Goal: Task Accomplishment & Management: Use online tool/utility

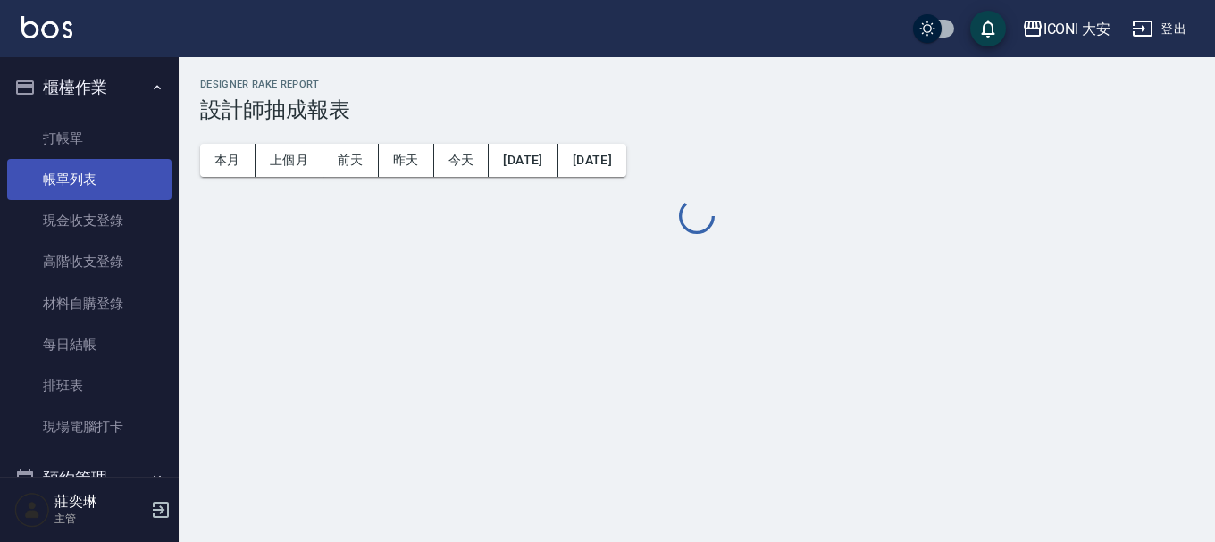
click at [63, 174] on link "帳單列表" at bounding box center [89, 179] width 164 height 41
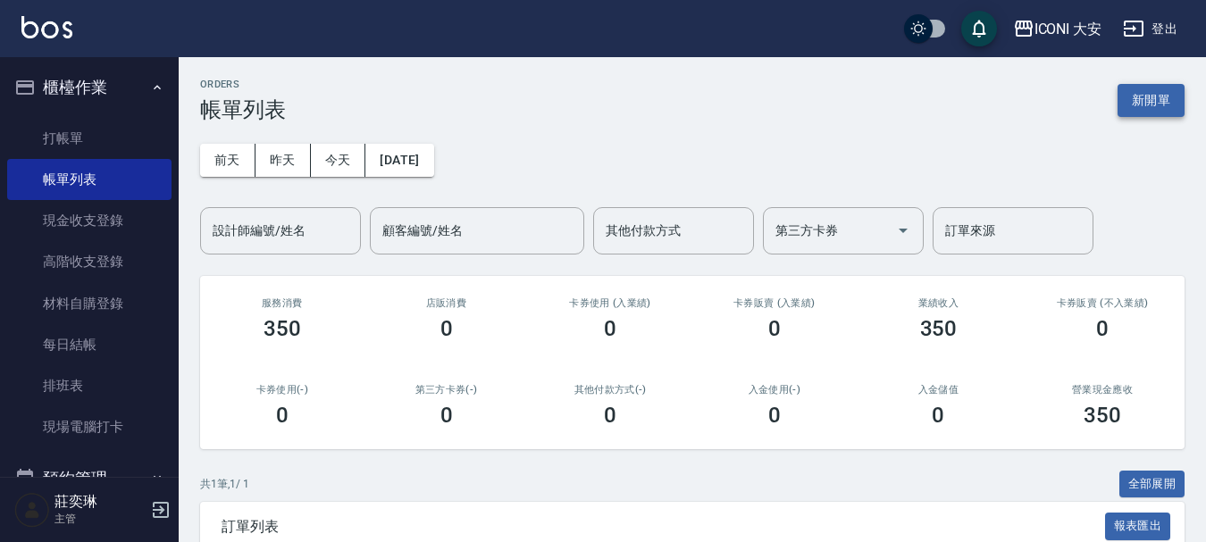
drag, startPoint x: 1132, startPoint y: 91, endPoint x: 838, endPoint y: 161, distance: 302.2
click at [1132, 91] on button "新開單" at bounding box center [1151, 100] width 67 height 33
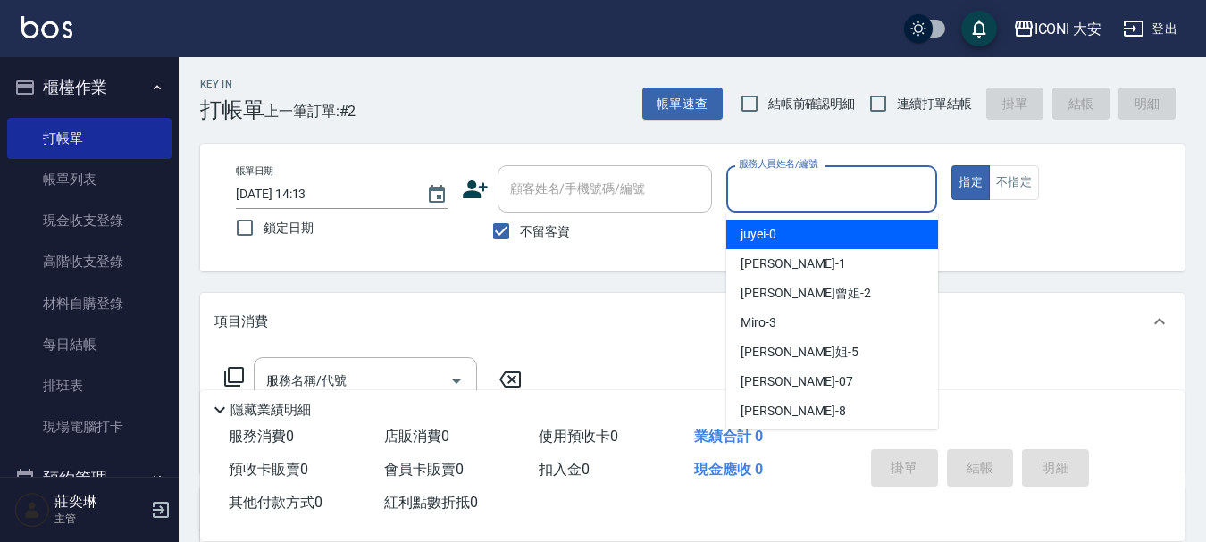
click at [801, 193] on input "服務人員姓名/編號" at bounding box center [833, 188] width 196 height 31
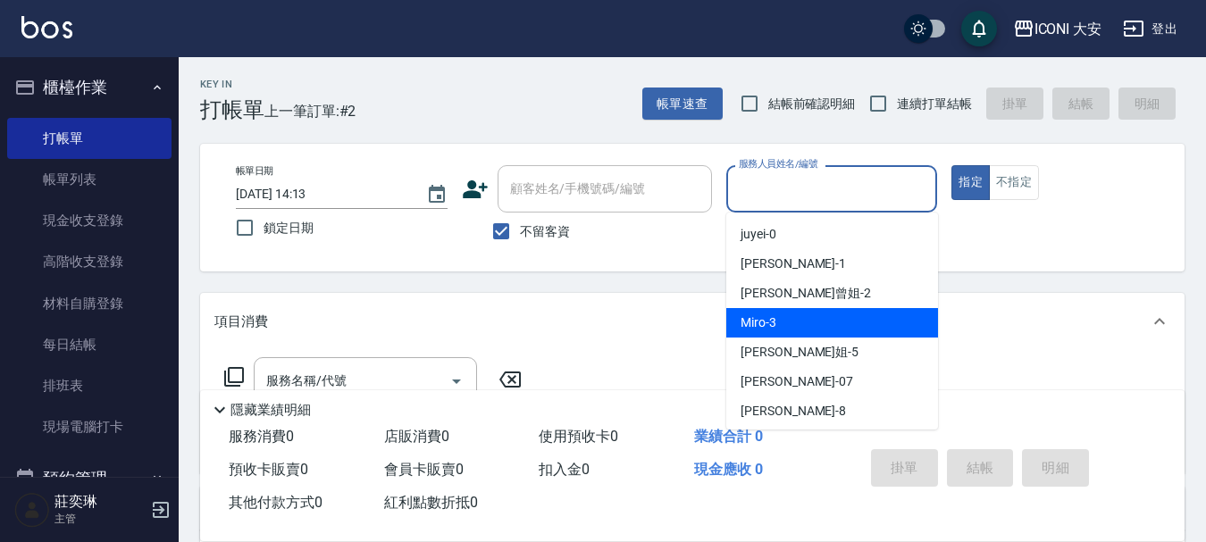
click at [804, 318] on div "Miro -3" at bounding box center [833, 322] width 212 height 29
type input "Miro-3"
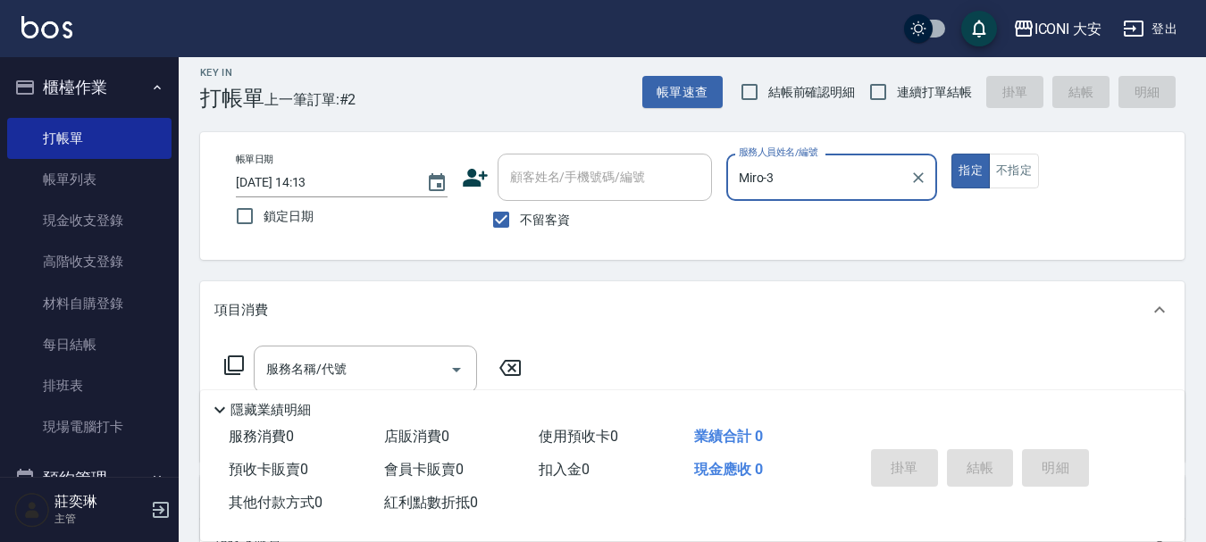
scroll to position [89, 0]
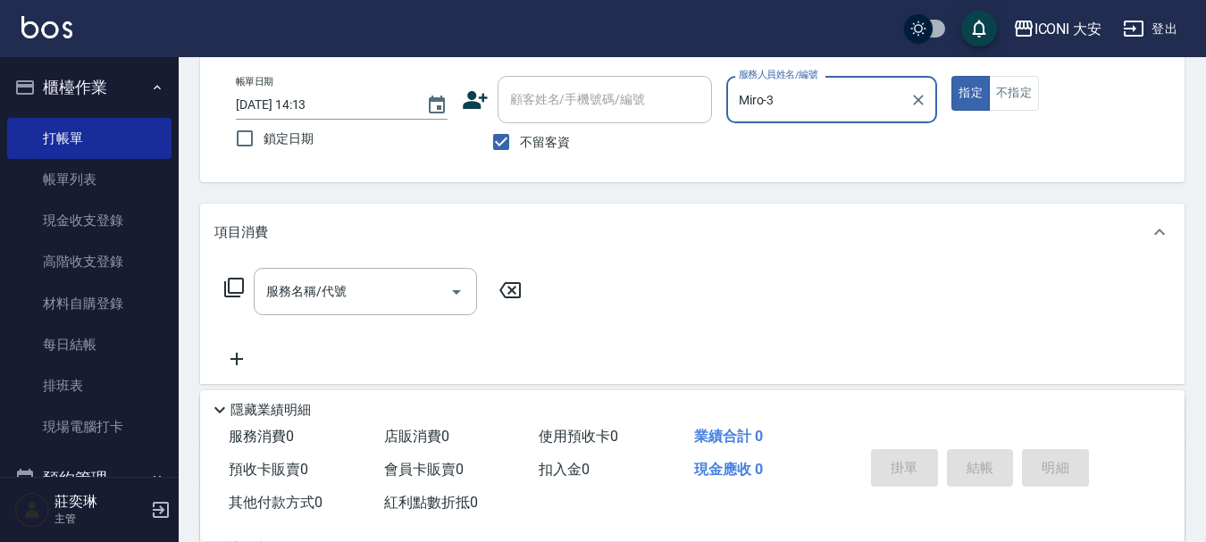
click at [242, 290] on icon at bounding box center [234, 288] width 20 height 20
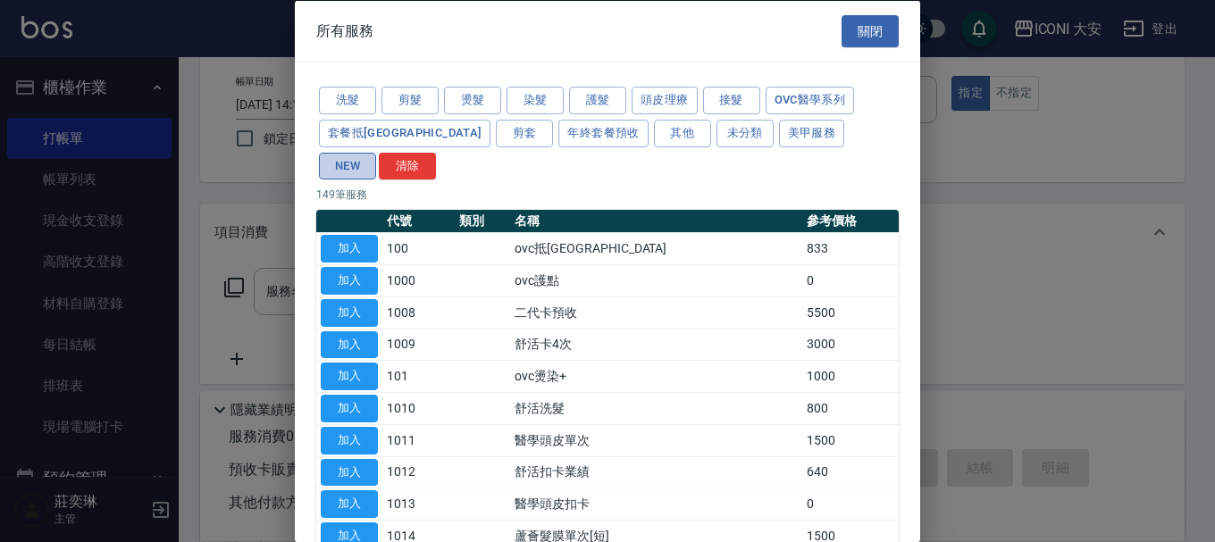
click at [376, 152] on button "NEW" at bounding box center [347, 166] width 57 height 28
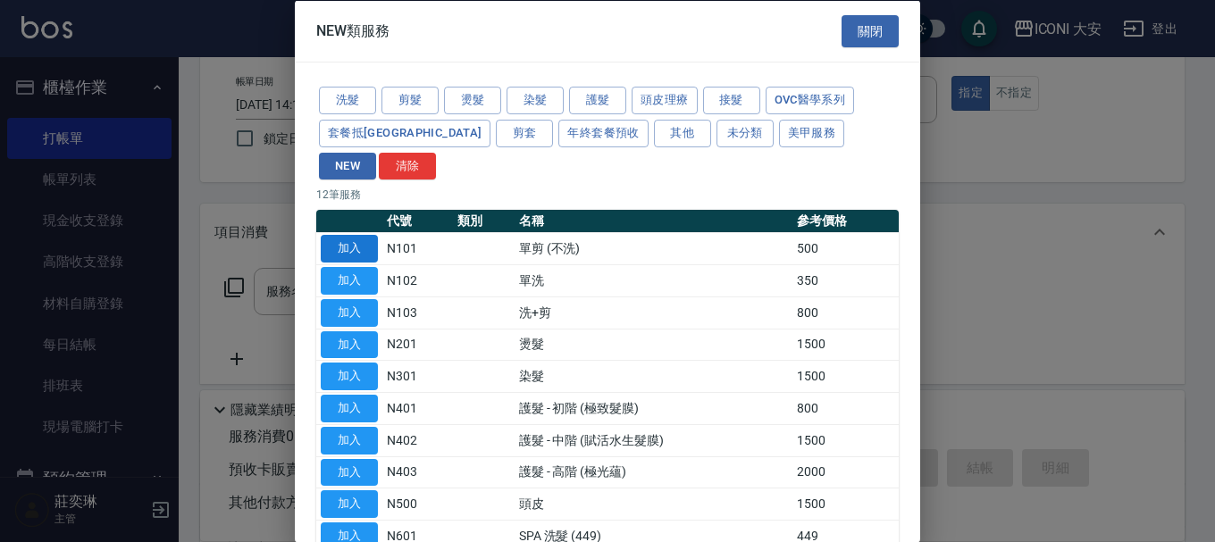
click at [365, 235] on button "加入" at bounding box center [349, 249] width 57 height 28
type input "單剪 (不洗)(N101)"
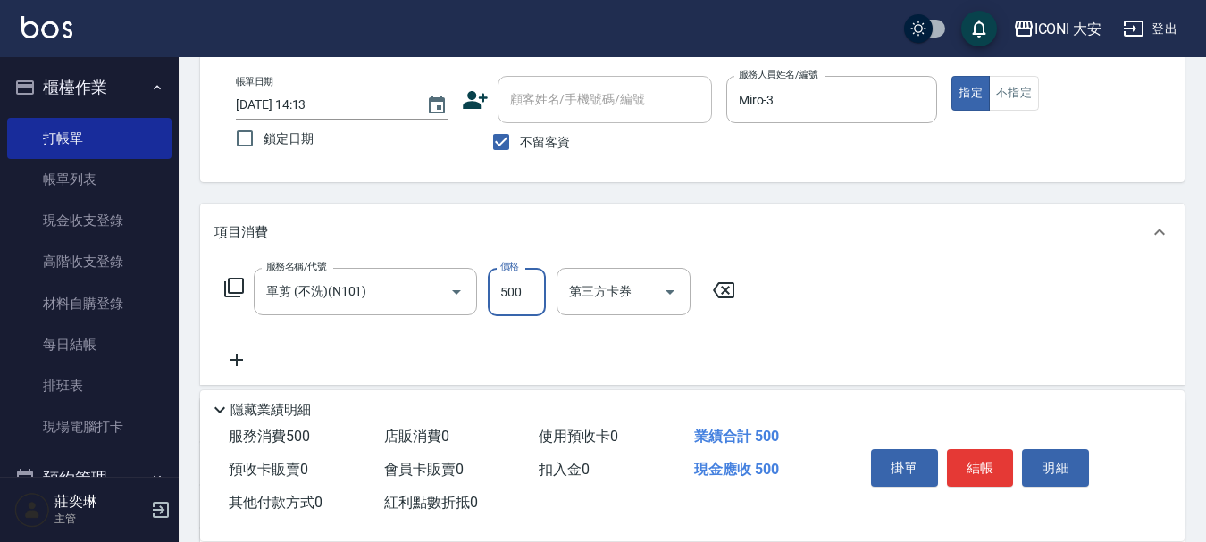
click at [530, 292] on input "500" at bounding box center [517, 292] width 58 height 48
type input "300"
click at [1023, 459] on button "明細" at bounding box center [1055, 469] width 67 height 38
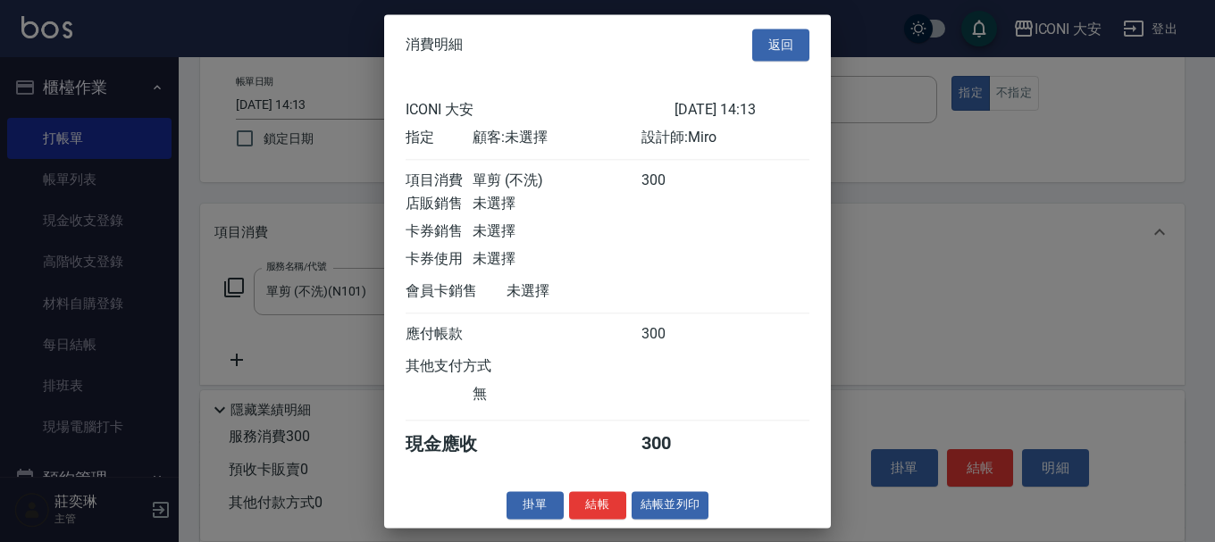
click at [990, 462] on div at bounding box center [607, 271] width 1215 height 542
click at [781, 29] on button "返回" at bounding box center [780, 45] width 57 height 33
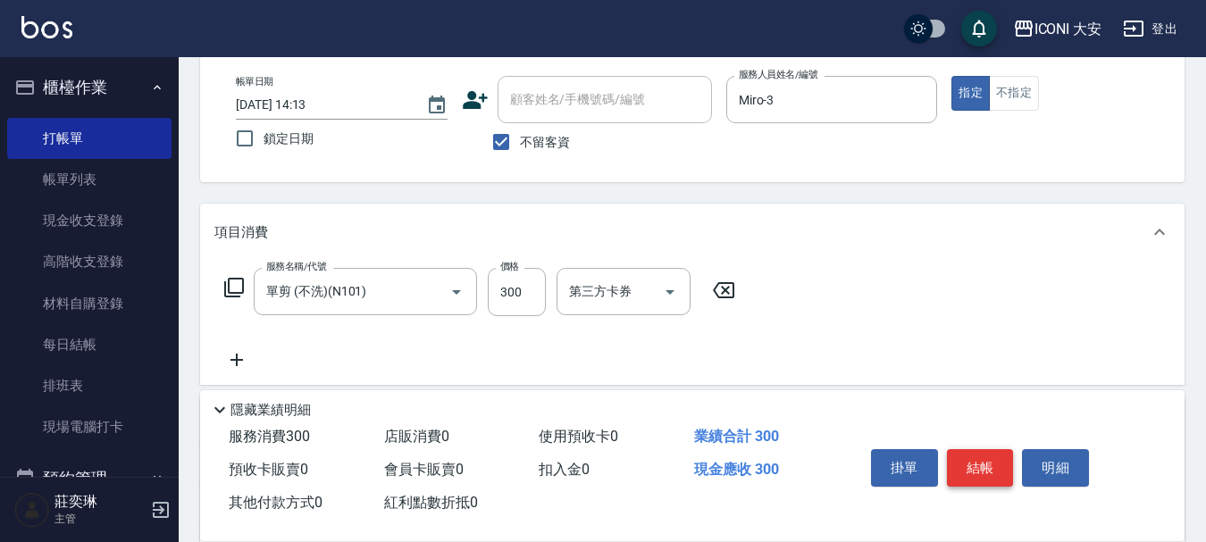
click at [971, 451] on button "結帳" at bounding box center [980, 469] width 67 height 38
